Goal: Find specific page/section: Find specific page/section

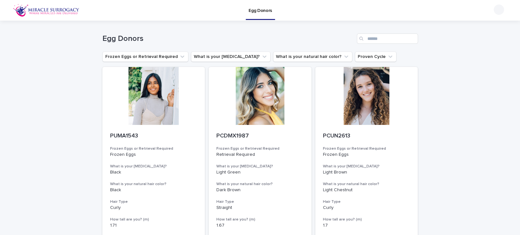
click at [39, 9] on img at bounding box center [46, 10] width 67 height 13
click at [21, 7] on img at bounding box center [46, 10] width 67 height 13
